Goal: Task Accomplishment & Management: Manage account settings

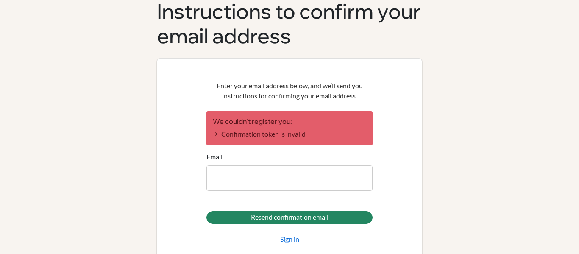
scroll to position [58, 0]
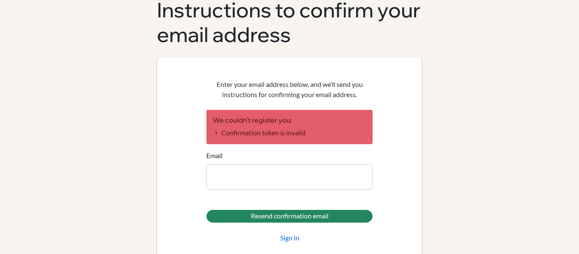
click at [286, 180] on input "Email" at bounding box center [289, 176] width 166 height 25
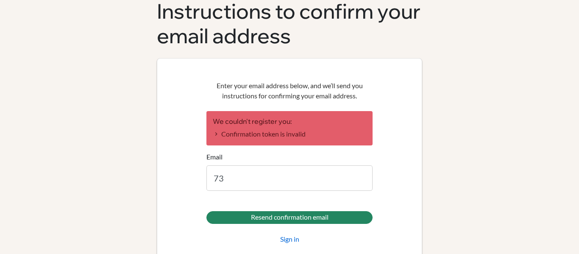
type input "7"
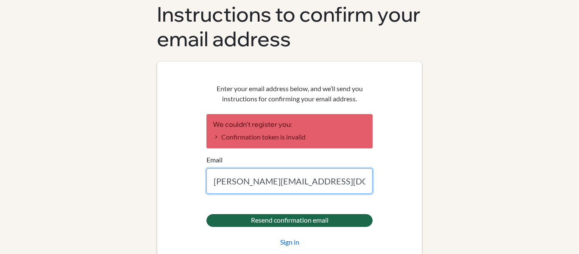
scroll to position [58, 0]
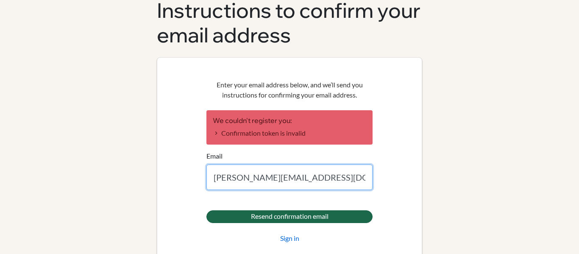
type input "[PERSON_NAME][EMAIL_ADDRESS][DOMAIN_NAME]"
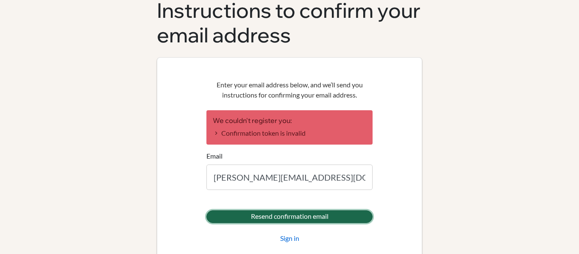
click at [256, 221] on input "Resend confirmation email" at bounding box center [289, 216] width 166 height 13
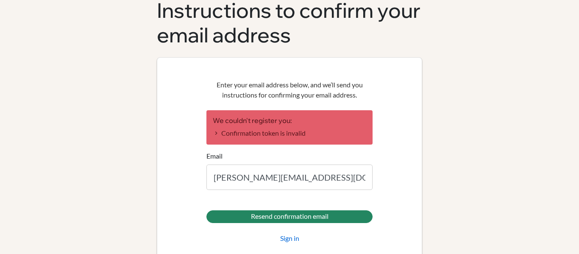
scroll to position [77, 0]
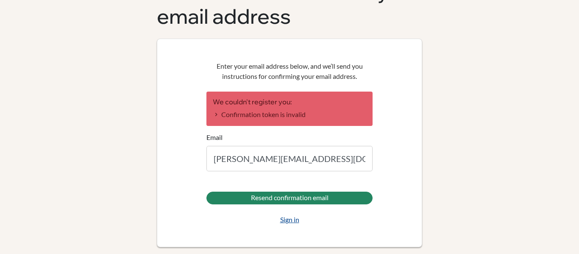
click at [285, 222] on link "Sign in" at bounding box center [289, 219] width 19 height 10
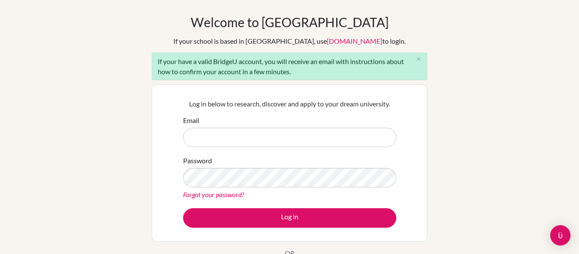
scroll to position [28, 0]
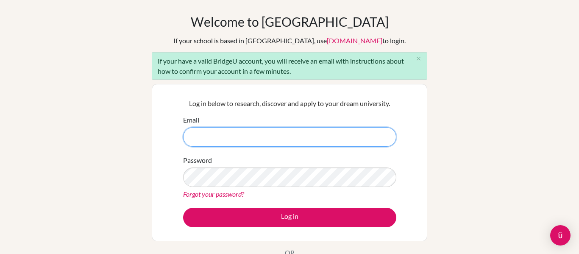
click at [218, 142] on input "Email" at bounding box center [289, 136] width 213 height 19
type input "[PERSON_NAME][EMAIL_ADDRESS][DOMAIN_NAME]"
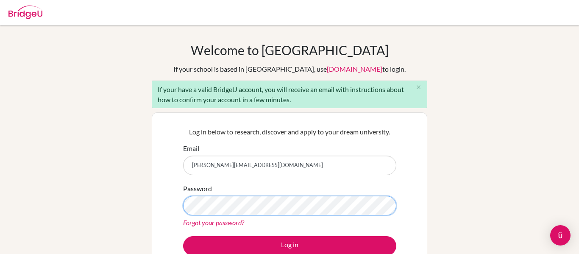
scroll to position [0, 0]
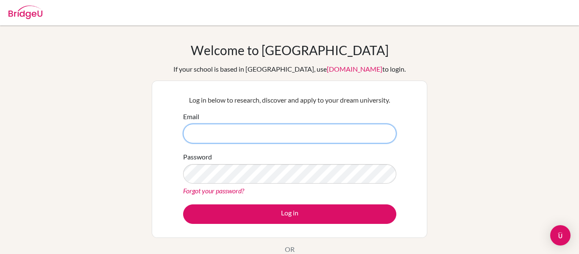
click at [245, 142] on input "Email" at bounding box center [289, 133] width 213 height 19
type input "[PERSON_NAME][EMAIL_ADDRESS][DOMAIN_NAME]"
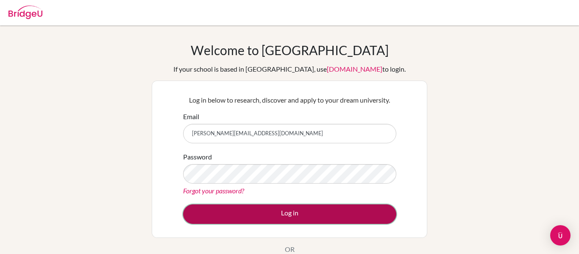
click at [277, 206] on button "Log in" at bounding box center [289, 213] width 213 height 19
